Goal: Information Seeking & Learning: Check status

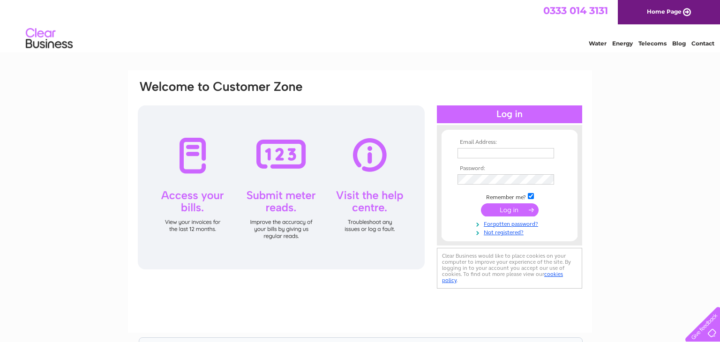
type input "aandlfoley@tiscali.co.uk"
click at [507, 214] on input "submit" at bounding box center [510, 210] width 58 height 13
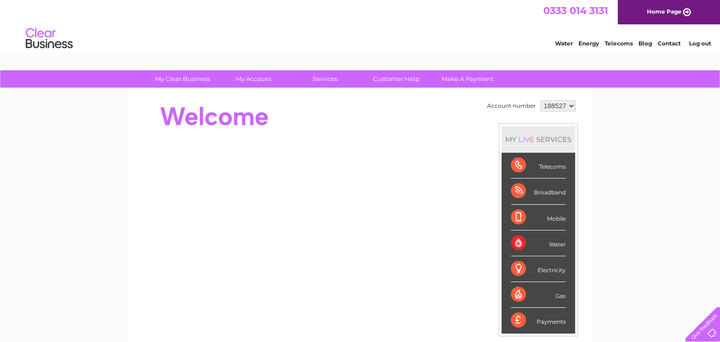
click at [570, 106] on select "188527 188536" at bounding box center [558, 105] width 35 height 11
select select "188536"
click at [541, 100] on select "188527 188536" at bounding box center [558, 105] width 35 height 11
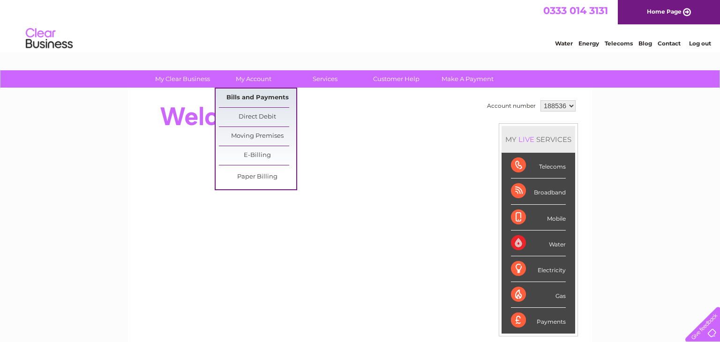
click at [264, 92] on link "Bills and Payments" at bounding box center [257, 98] width 77 height 19
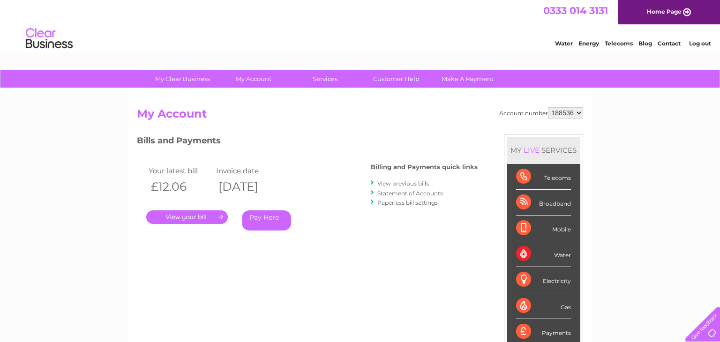
click at [205, 214] on link "." at bounding box center [187, 218] width 82 height 14
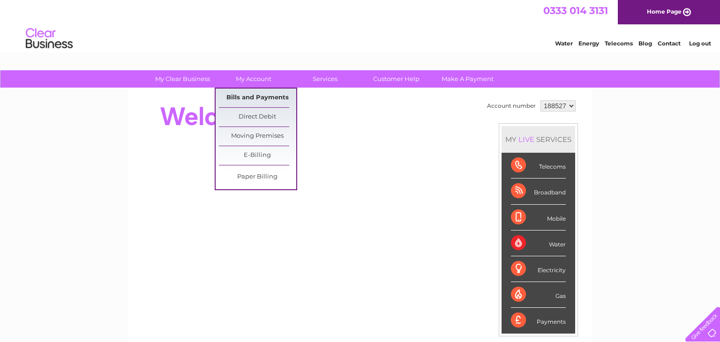
click at [260, 97] on link "Bills and Payments" at bounding box center [257, 98] width 77 height 19
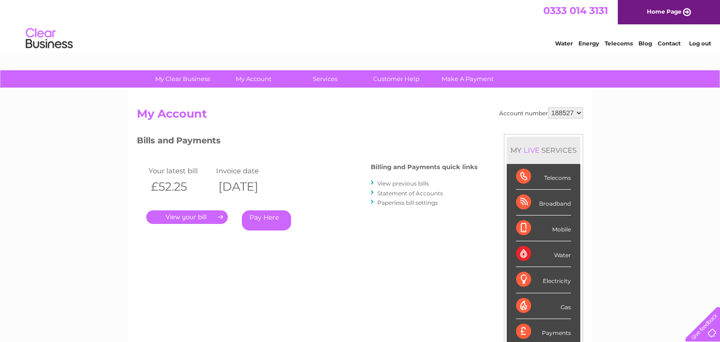
click at [208, 221] on link "." at bounding box center [187, 218] width 82 height 14
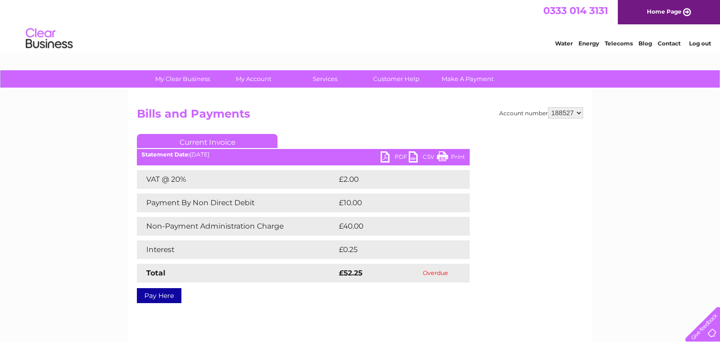
click at [638, 20] on link "Home Page" at bounding box center [669, 12] width 102 height 24
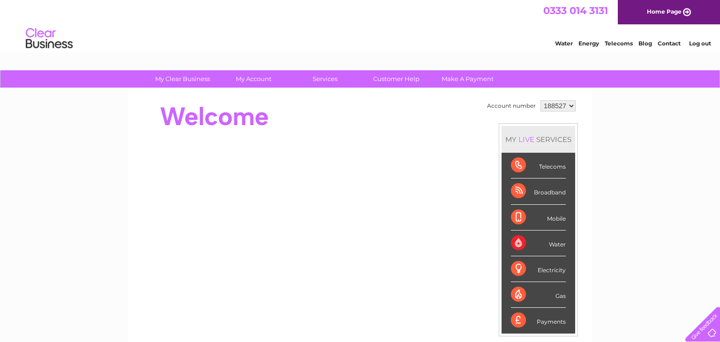
click at [569, 105] on select "188527 188536" at bounding box center [558, 105] width 35 height 11
select select "188536"
click at [541, 100] on select "188527 188536" at bounding box center [558, 105] width 35 height 11
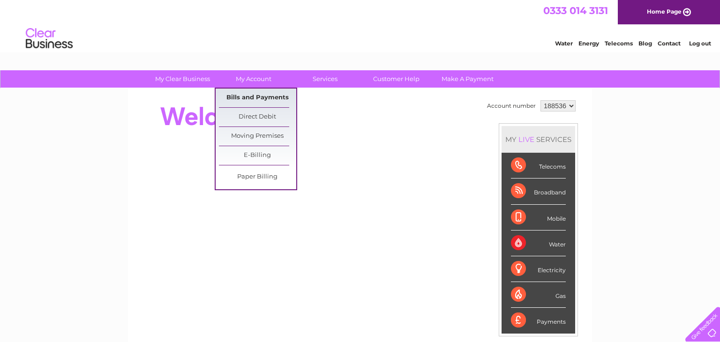
click at [255, 98] on link "Bills and Payments" at bounding box center [257, 98] width 77 height 19
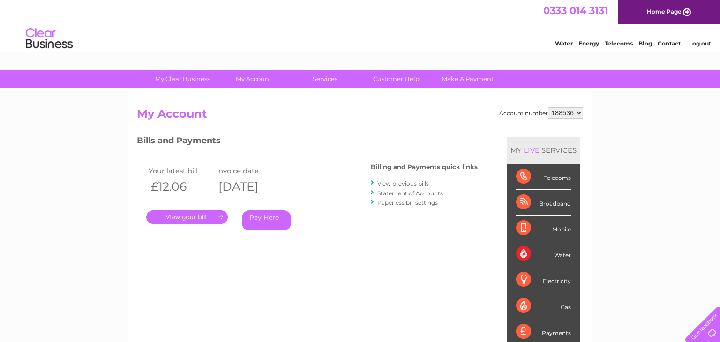
click at [392, 185] on link "View previous bills" at bounding box center [404, 183] width 52 height 7
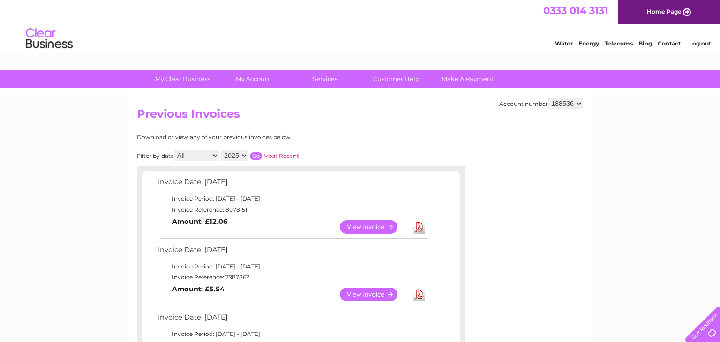
click at [383, 225] on link "View" at bounding box center [374, 227] width 69 height 14
click at [582, 104] on select "188527 188536" at bounding box center [565, 103] width 35 height 11
select select "188527"
click at [550, 98] on select "188527 188536" at bounding box center [565, 103] width 35 height 11
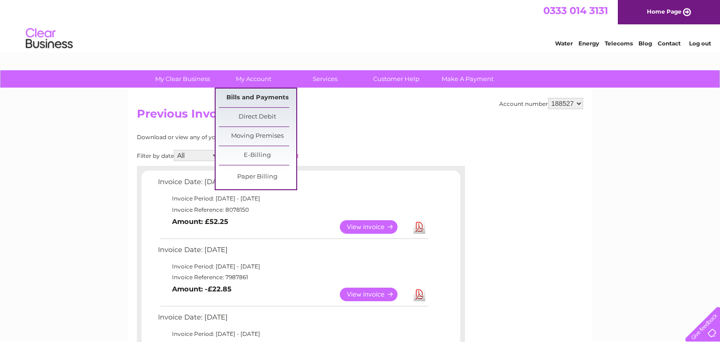
click at [252, 102] on link "Bills and Payments" at bounding box center [257, 98] width 77 height 19
click at [261, 99] on link "Bills and Payments" at bounding box center [257, 98] width 77 height 19
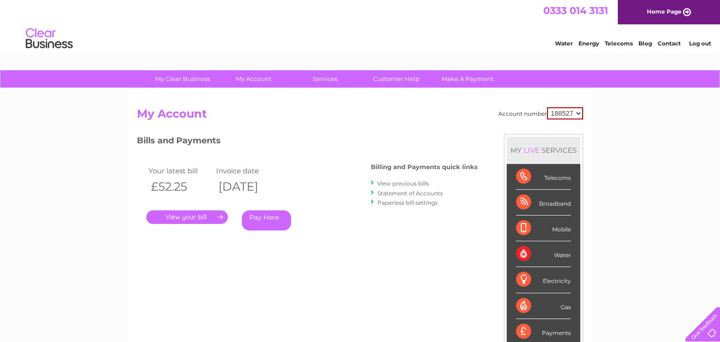
click at [175, 220] on link "." at bounding box center [187, 218] width 82 height 14
